Goal: Information Seeking & Learning: Learn about a topic

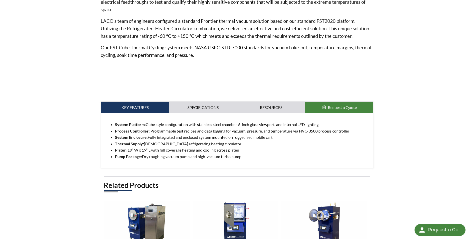
scroll to position [200, 0]
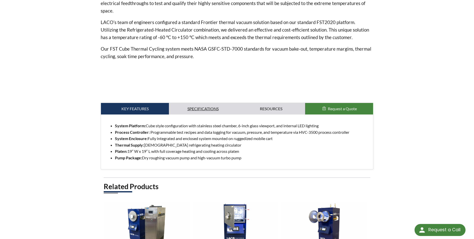
click at [207, 108] on link "Specifications" at bounding box center [203, 109] width 68 height 12
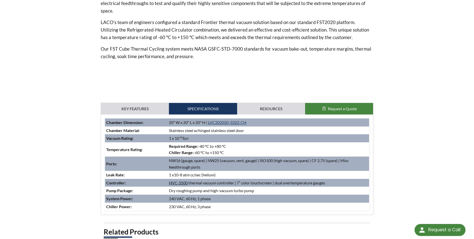
click at [182, 183] on link "HVC-3500" at bounding box center [178, 182] width 19 height 5
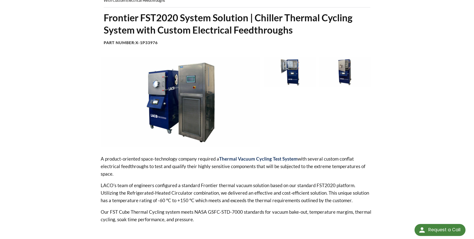
scroll to position [25, 0]
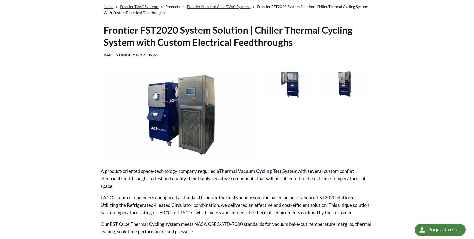
click at [200, 109] on img at bounding box center [181, 115] width 160 height 90
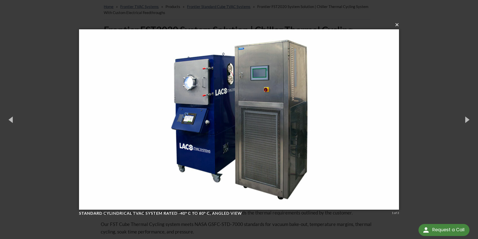
click at [397, 27] on button "×" at bounding box center [241, 24] width 320 height 11
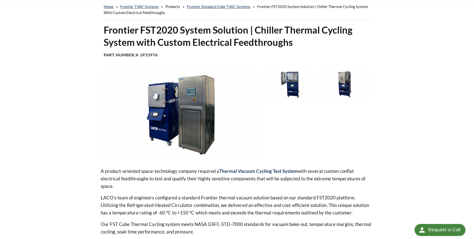
scroll to position [0, 0]
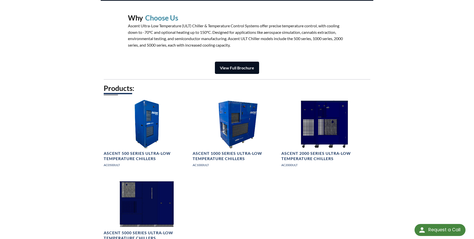
scroll to position [628, 0]
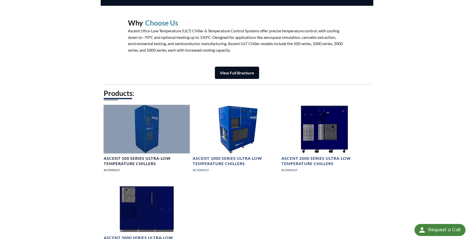
click at [157, 159] on h4 "Ascent 500 Series Ultra-Low Temperature Chillers" at bounding box center [147, 161] width 86 height 11
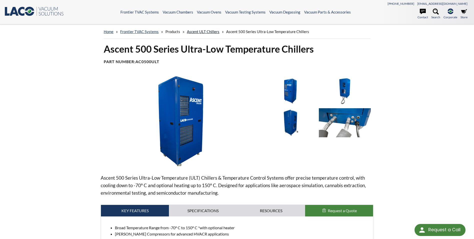
click at [196, 32] on link "Ascent ULT Chillers" at bounding box center [203, 31] width 33 height 5
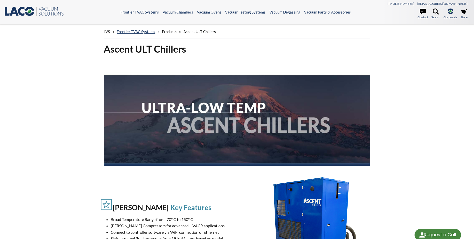
select select "Language Translate Widget"
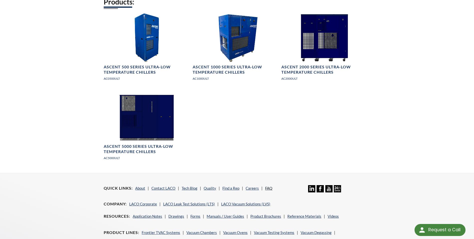
scroll to position [675, 0]
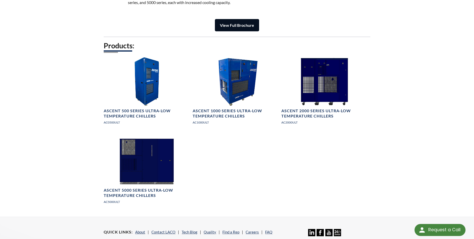
click at [249, 28] on strong "View Full Brochure" at bounding box center [237, 25] width 34 height 5
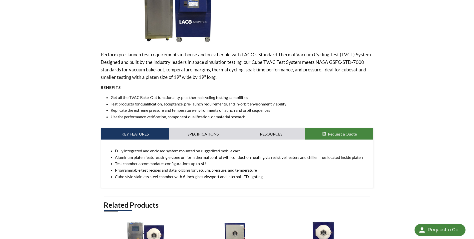
scroll to position [150, 0]
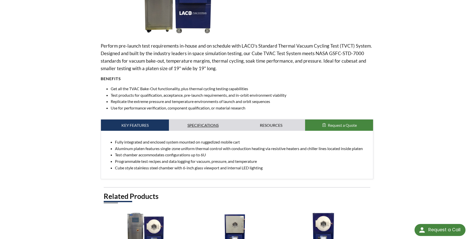
click at [196, 127] on link "Specifications" at bounding box center [203, 125] width 68 height 12
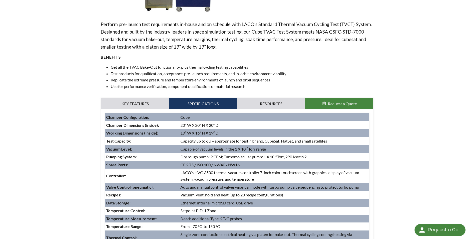
scroll to position [225, 0]
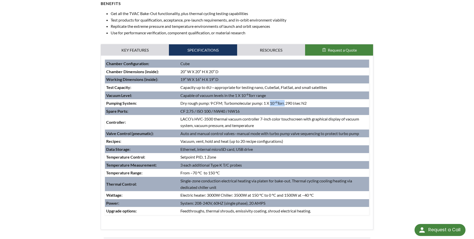
drag, startPoint x: 287, startPoint y: 103, endPoint x: 271, endPoint y: 103, distance: 15.8
click at [271, 103] on td "Dry rough pump: 9 CFM; Turbomolecular pump: 1 X 10 -6 Torr, 290 l/sec N2" at bounding box center [274, 103] width 190 height 8
copy td "10 -6 Torr"
